Goal: Transaction & Acquisition: Purchase product/service

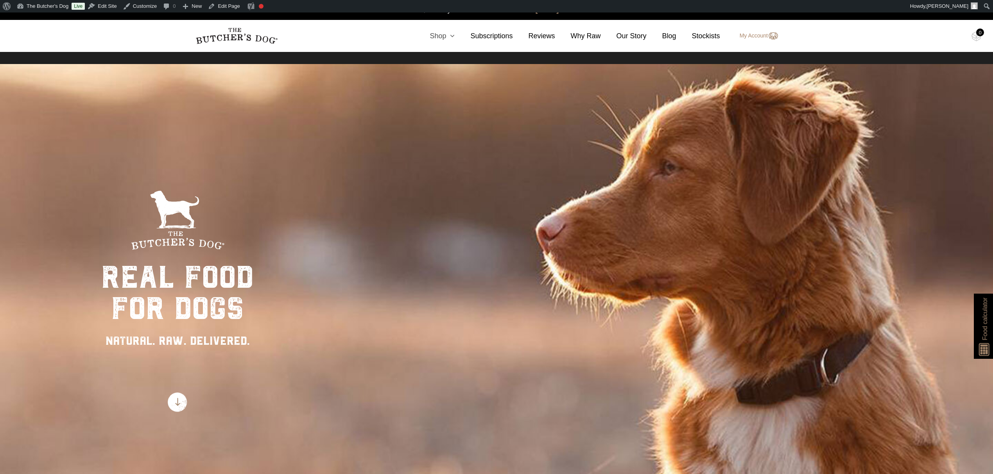
click at [443, 35] on link "Shop" at bounding box center [434, 36] width 41 height 11
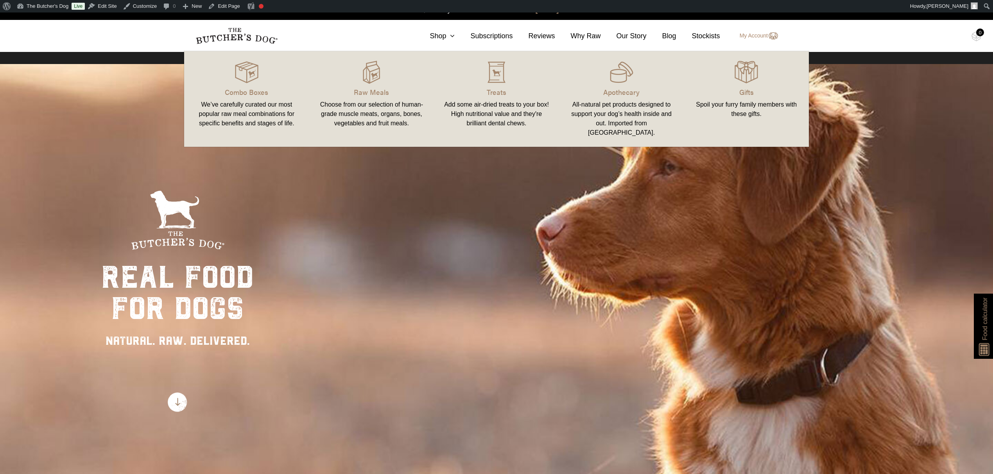
click at [367, 84] on link "Raw Meals Choose from our selection of human-grade muscle meats, organs, bones,…" at bounding box center [371, 99] width 125 height 80
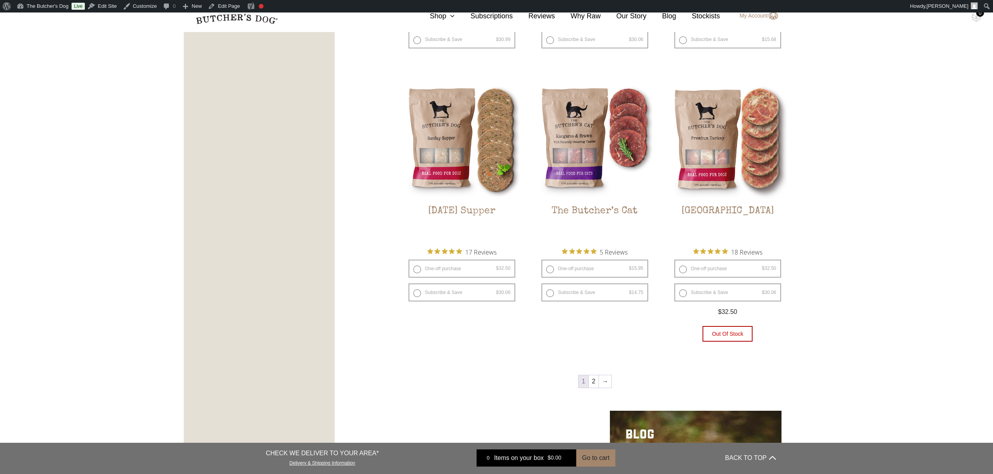
scroll to position [1042, 0]
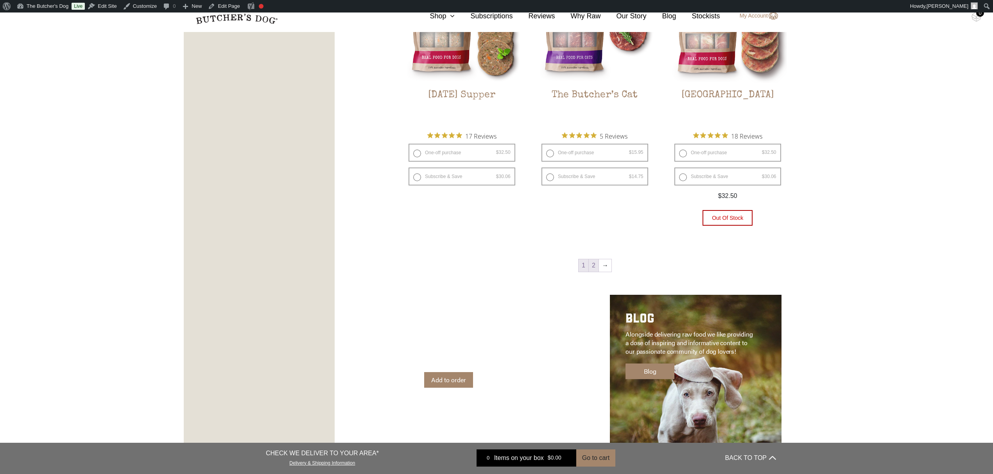
click at [594, 263] on link "2" at bounding box center [594, 265] width 10 height 13
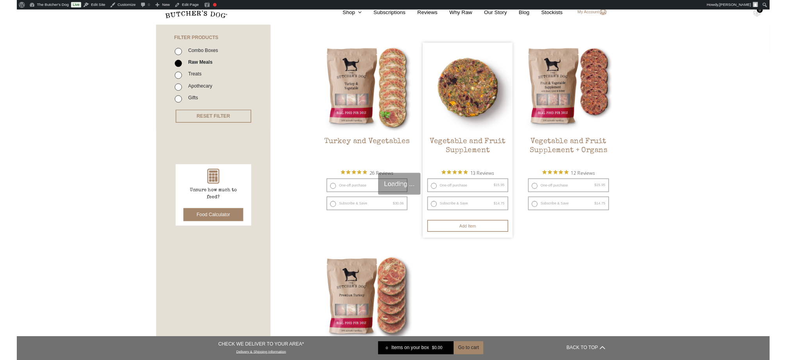
scroll to position [189, 0]
